Goal: Task Accomplishment & Management: Complete application form

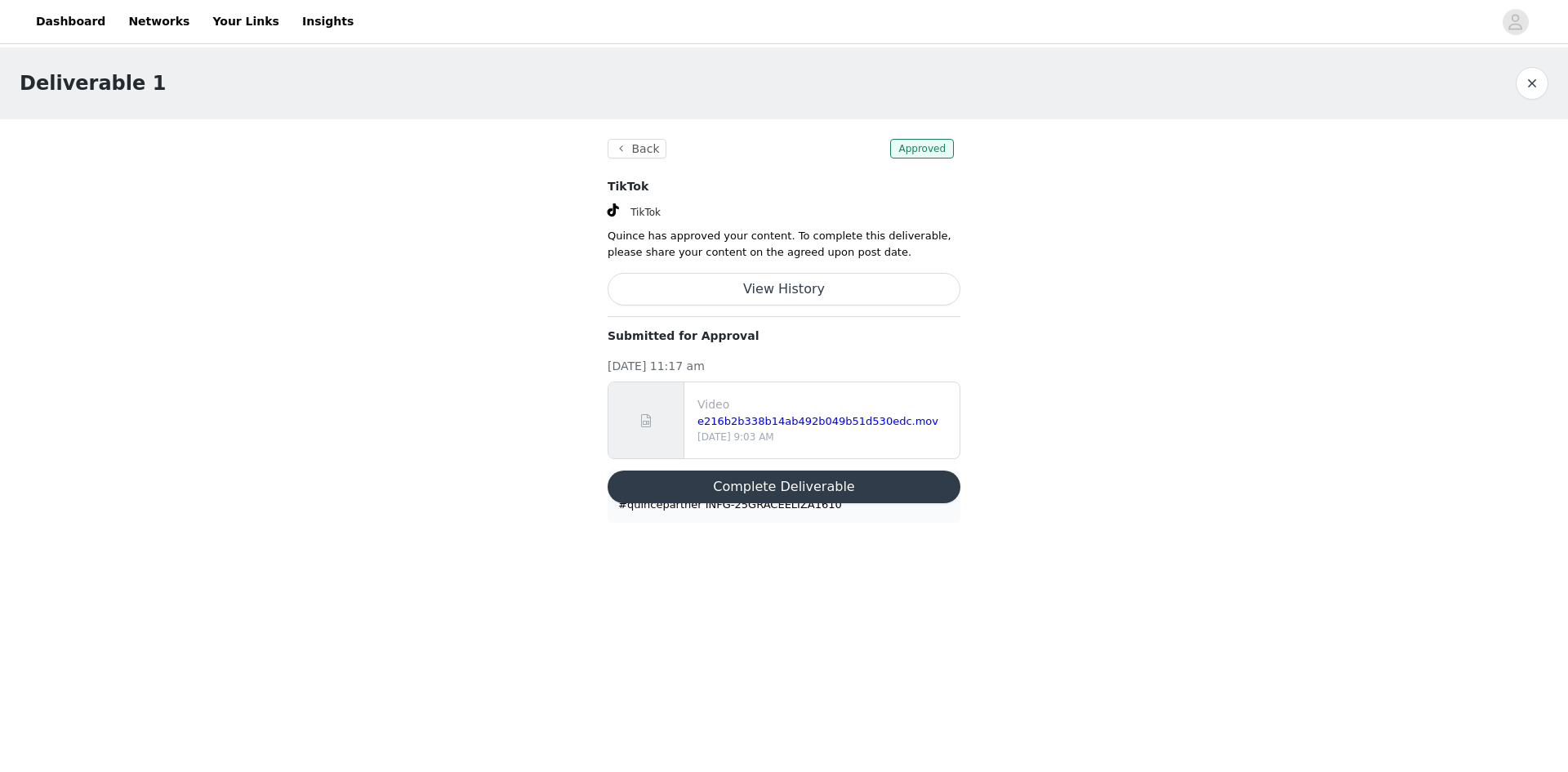
click at [825, 494] on button "Complete Deliverable" at bounding box center [784, 486] width 353 height 33
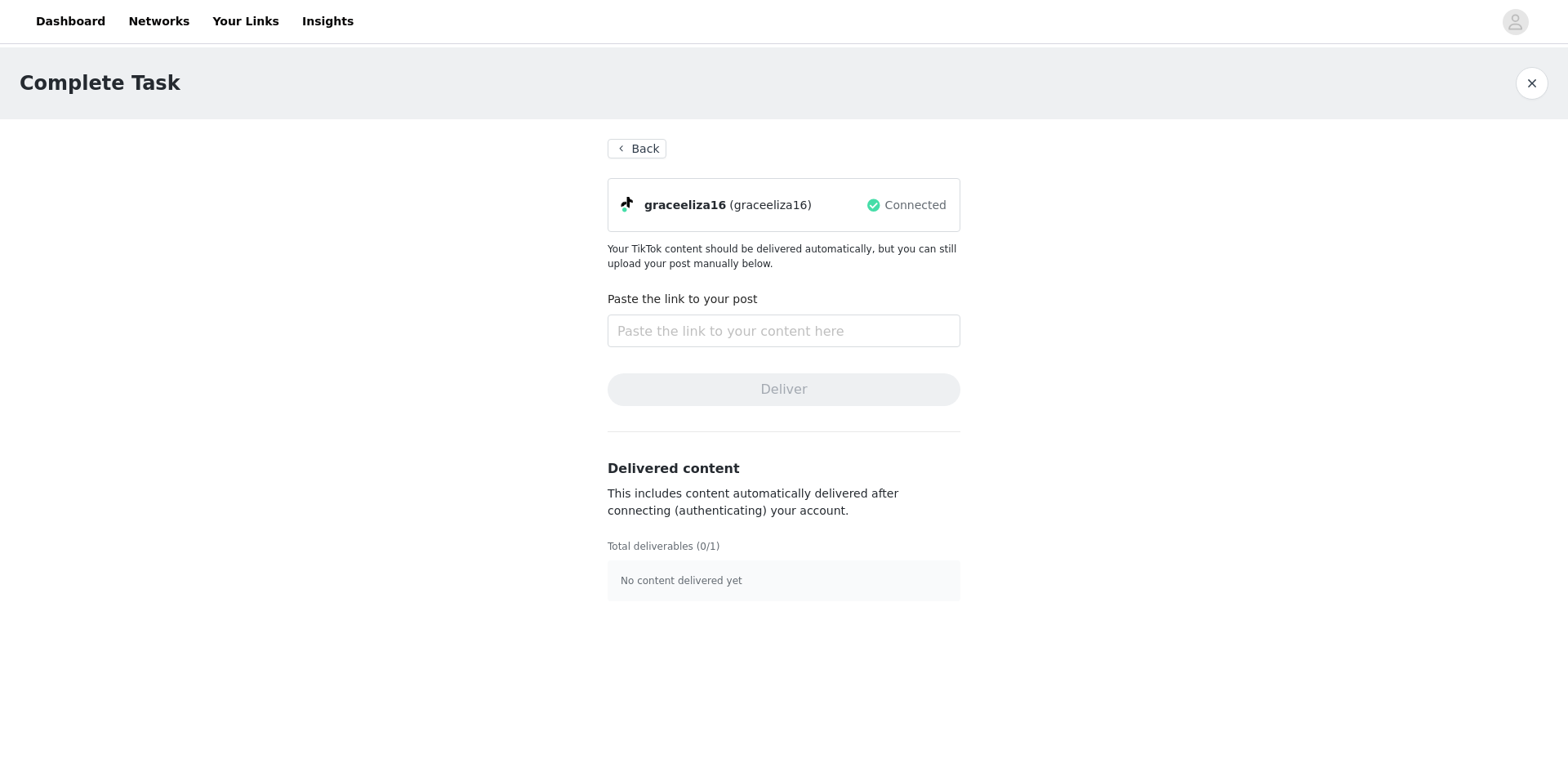
click at [638, 148] on button "Back" at bounding box center [637, 149] width 59 height 19
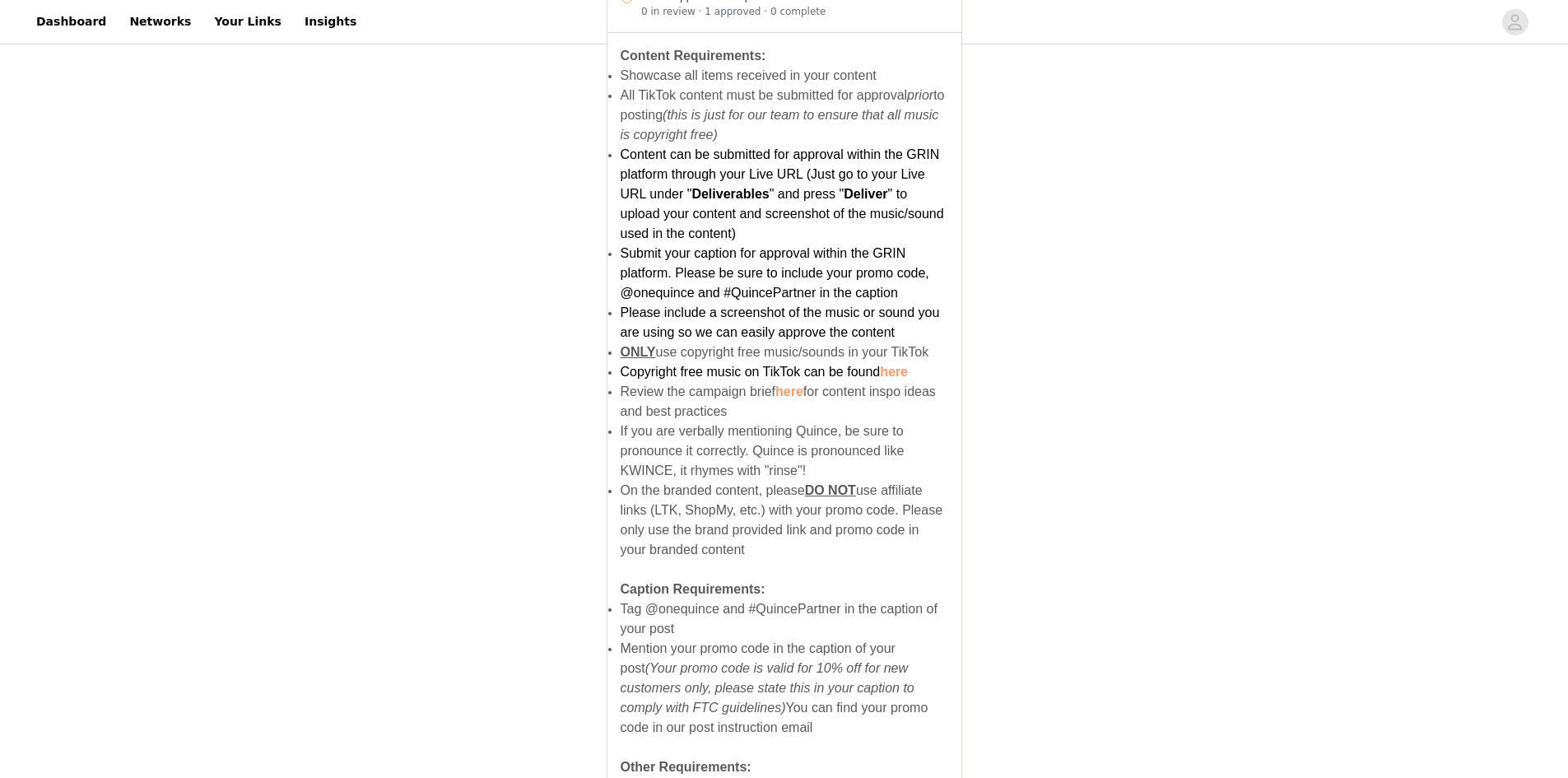
scroll to position [955, 0]
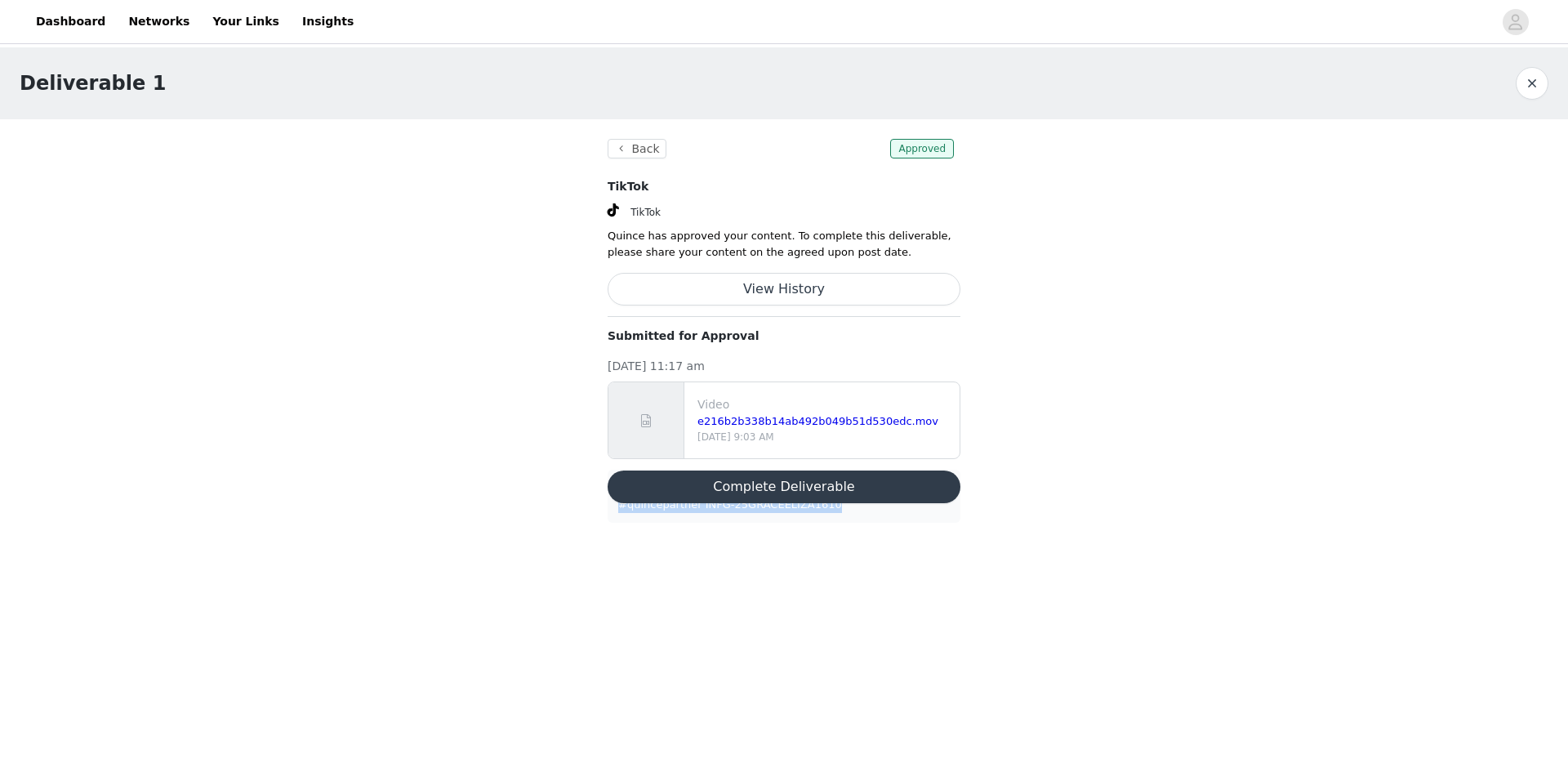
drag, startPoint x: 815, startPoint y: 511, endPoint x: 585, endPoint y: 461, distance: 235.4
click at [585, 461] on div "Deliverable 1 Back Approved TikTok TikTok Quince has approved your content. To …" at bounding box center [784, 295] width 1568 height 495
copy div "now I just need the temperature to drop !!! @onequince #quincepartner INFG-25GR…"
